Goal: Task Accomplishment & Management: Use online tool/utility

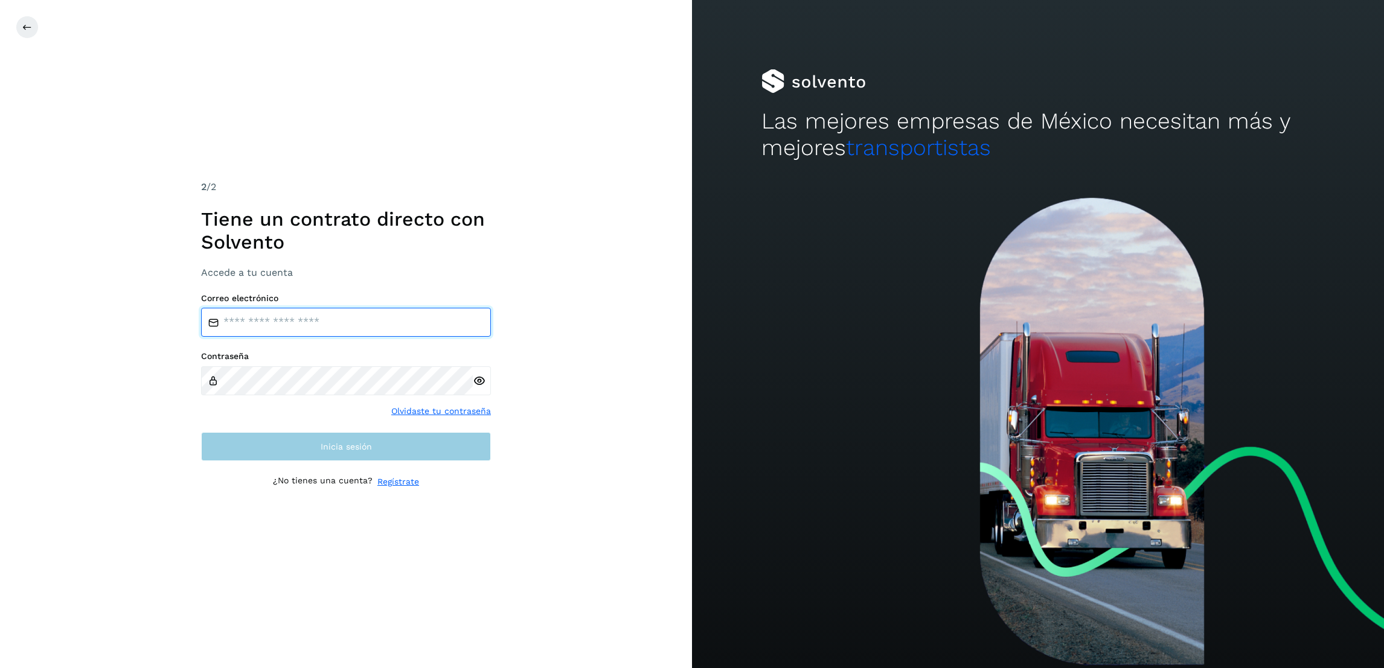
type input "**********"
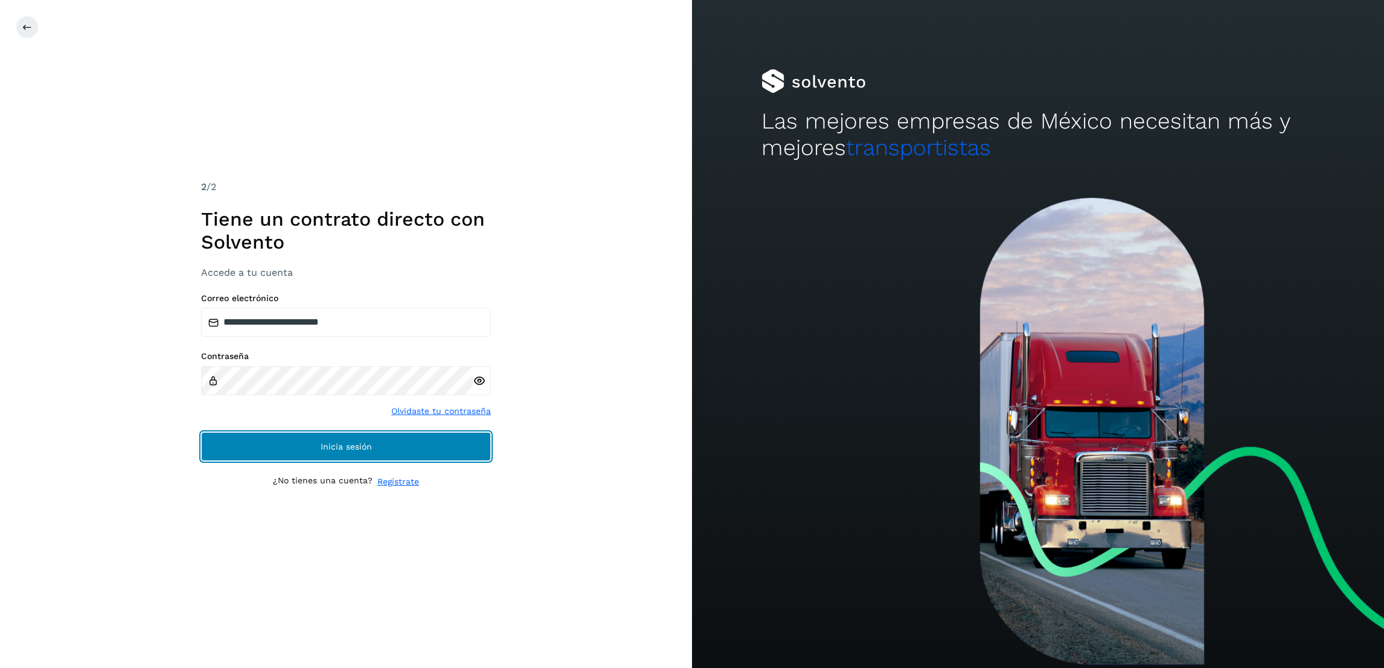
click at [428, 434] on button "Inicia sesión" at bounding box center [346, 446] width 290 height 29
click at [390, 454] on button "Inicia sesión" at bounding box center [346, 446] width 290 height 29
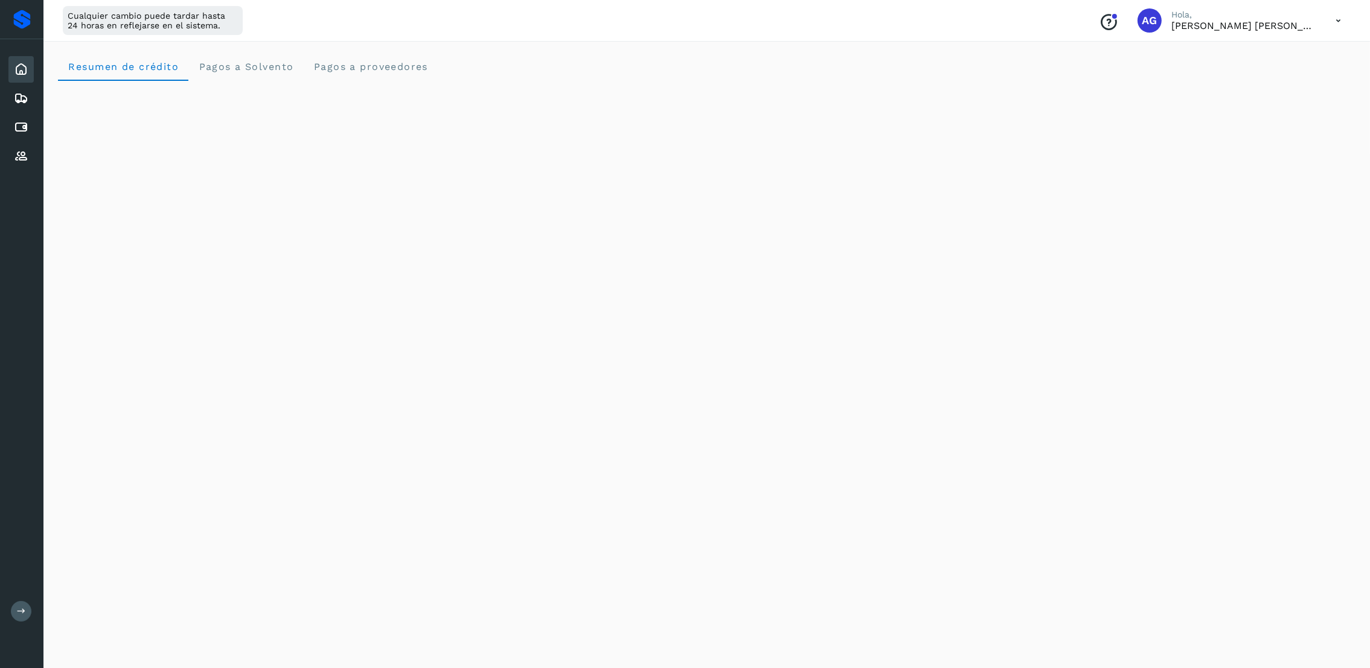
click at [1121, 437] on div "Initializing..." at bounding box center [707, 617] width 1298 height 1072
